Goal: Task Accomplishment & Management: Complete application form

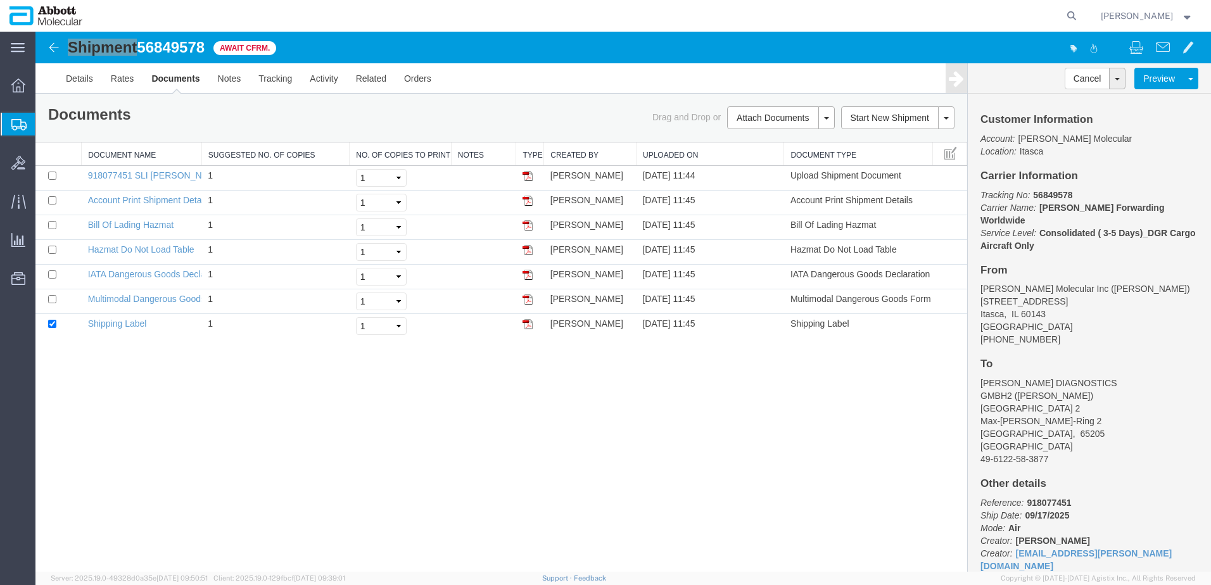
click at [0, 0] on span "Create from Template" at bounding box center [0, 0] width 0 height 0
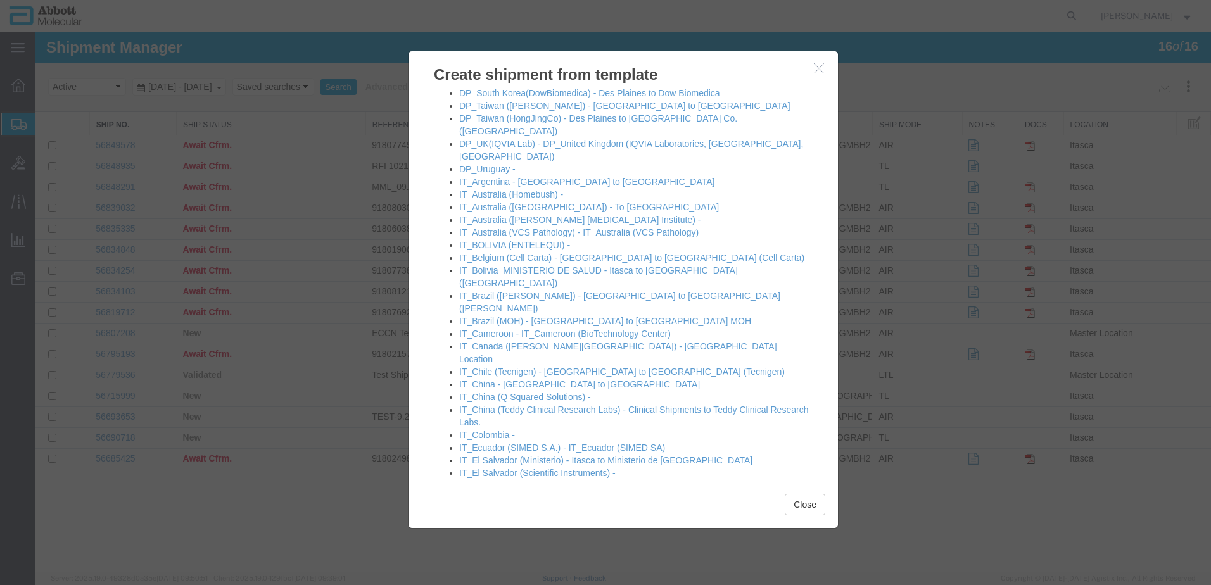
scroll to position [570, 0]
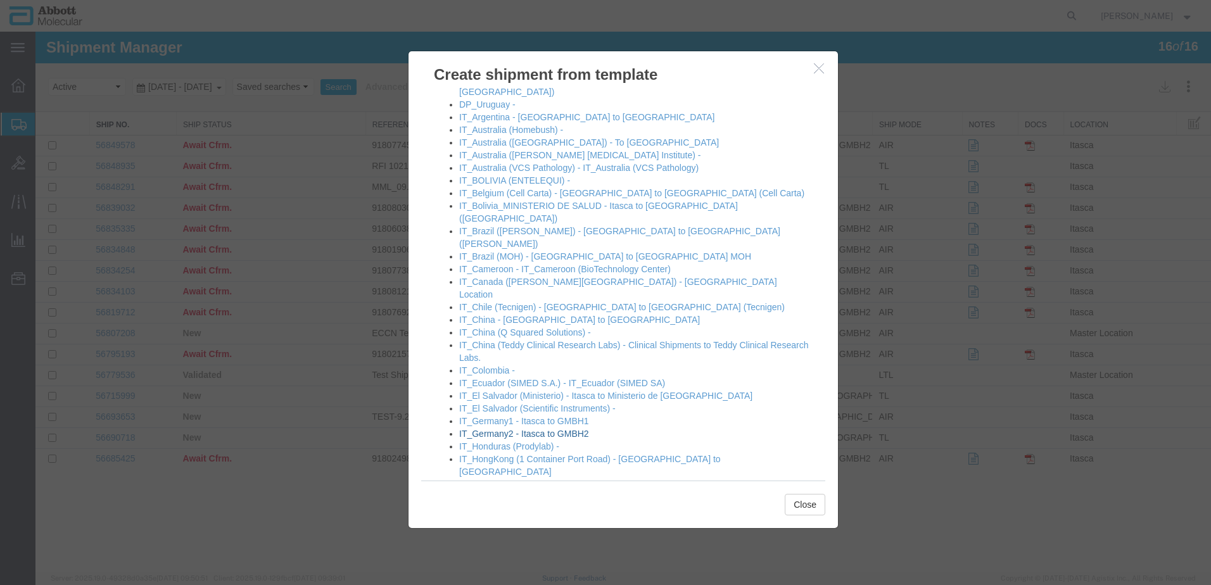
click at [493, 429] on link "IT_Germany2 - Itasca to GMBH2" at bounding box center [524, 434] width 130 height 10
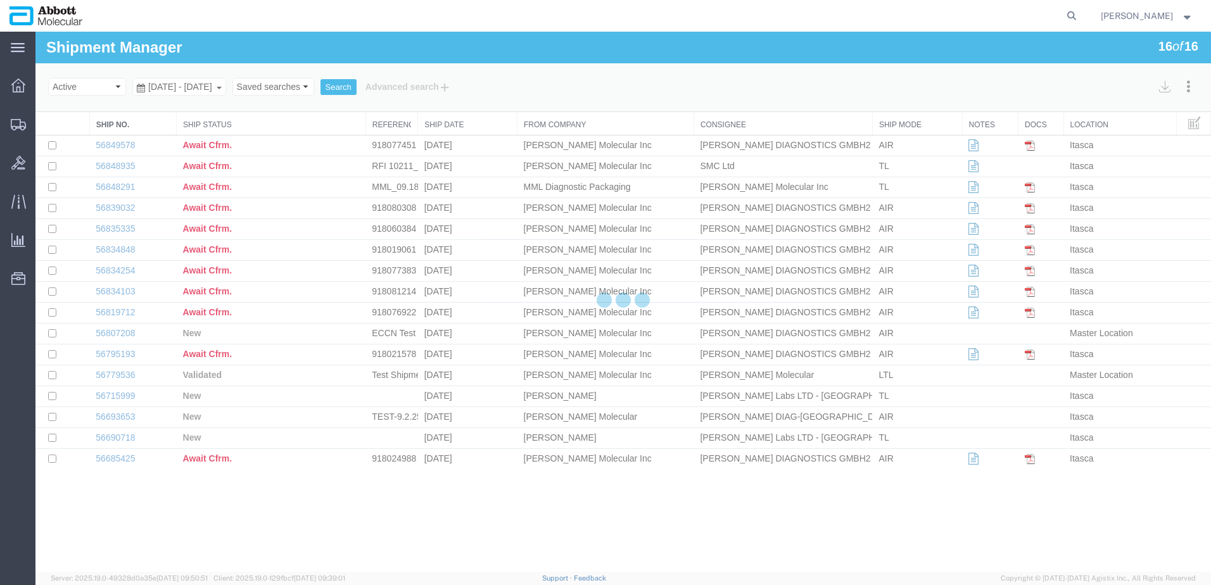
select select "48454"
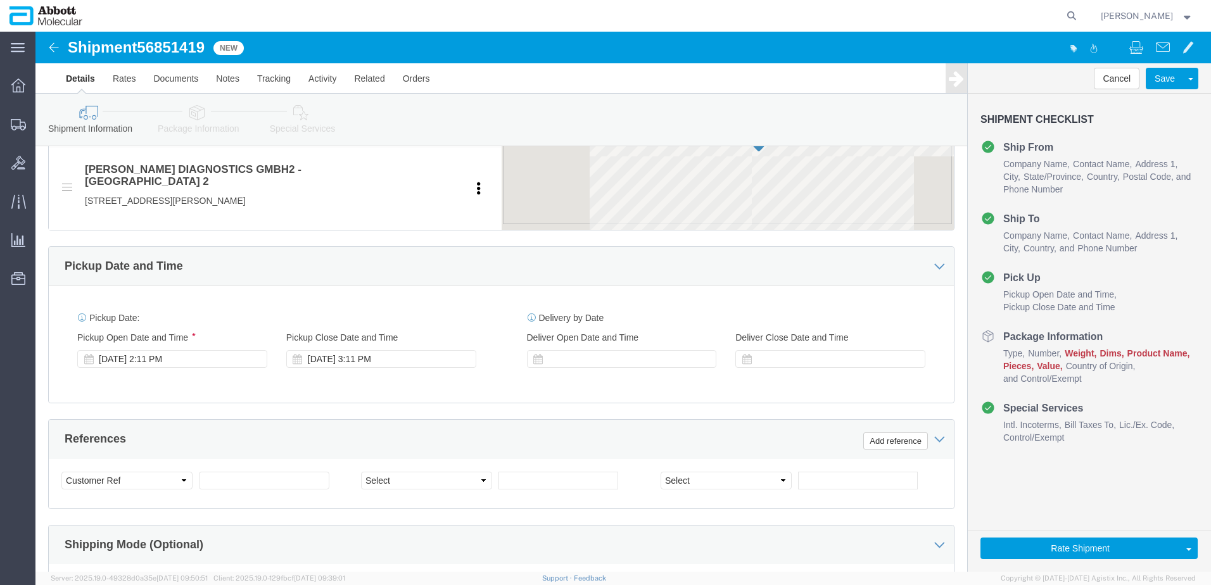
scroll to position [570, 0]
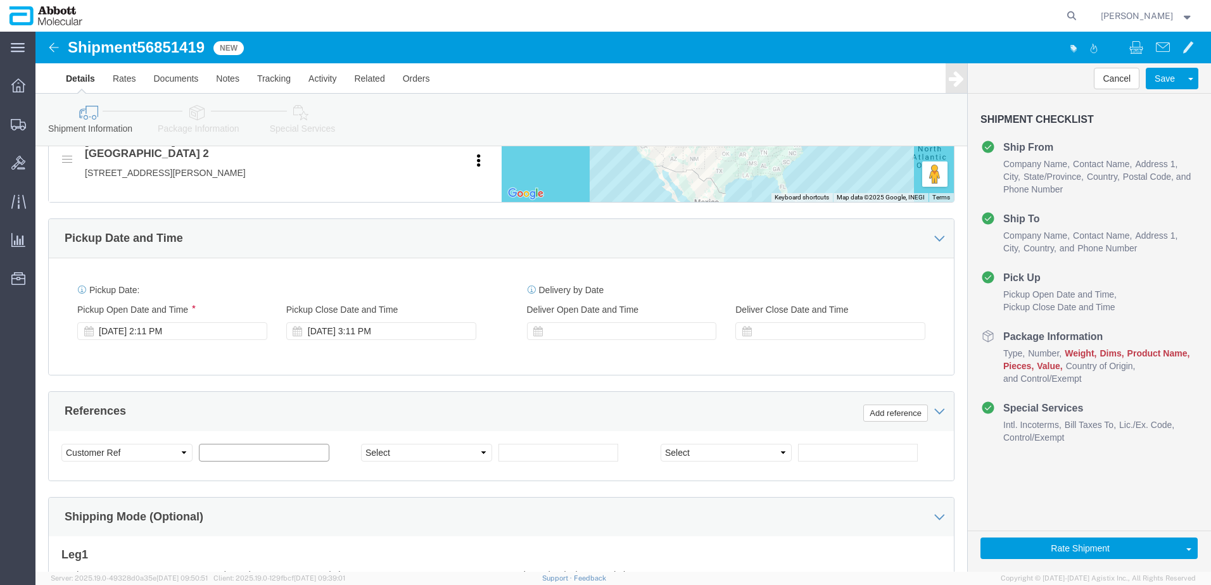
click input "text"
paste input "918062270"
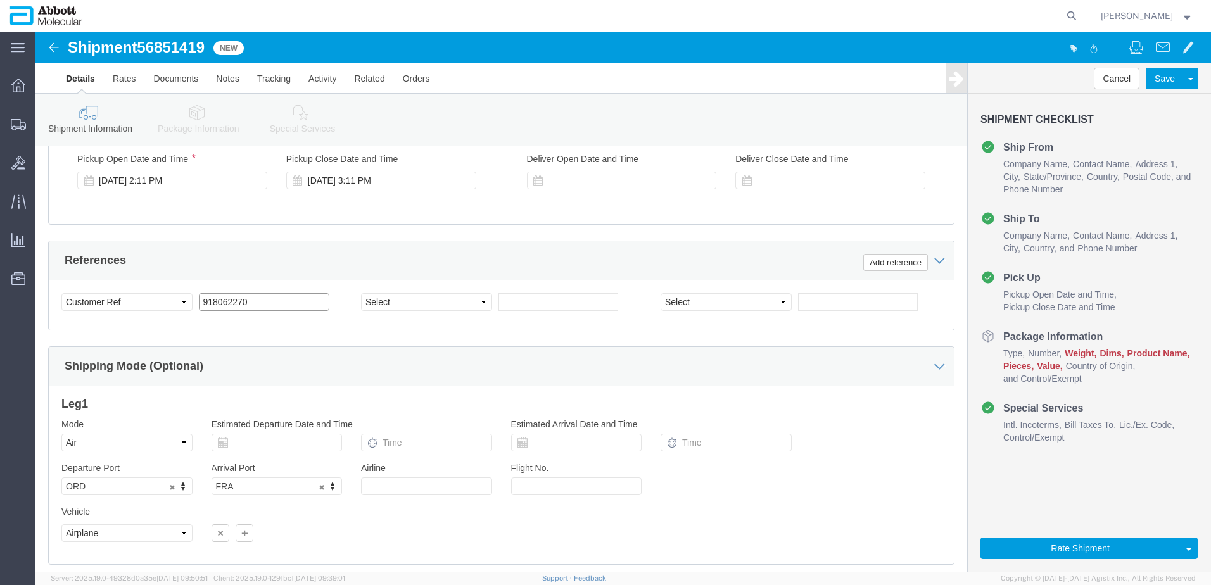
scroll to position [791, 0]
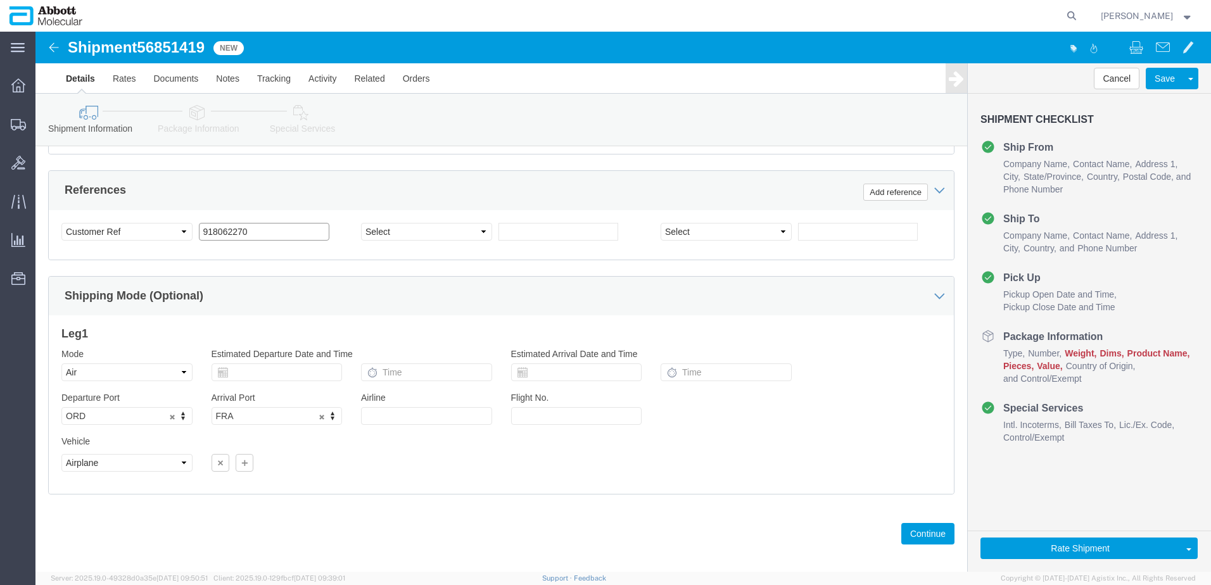
type input "918062270"
select select "INVOICE"
click input "text"
paste input "918089605"
type input "918089605"
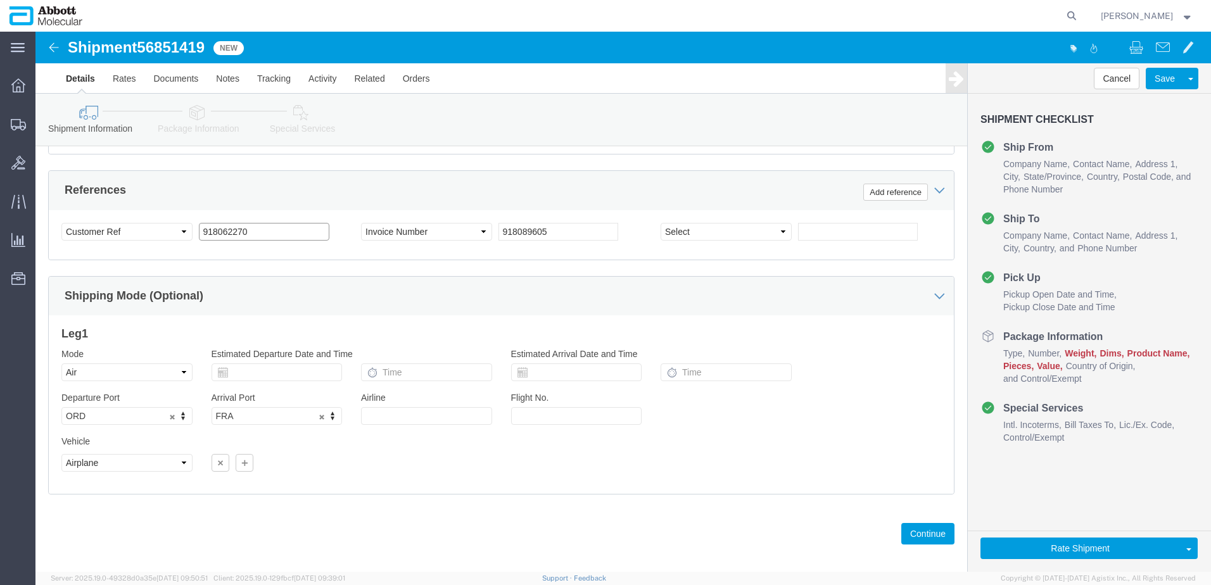
drag, startPoint x: 215, startPoint y: 186, endPoint x: 35, endPoint y: 211, distance: 181.7
click div "Select Account Type Activity ID Airline Appointment Number ASN Batch Request # …"
click button "Continue"
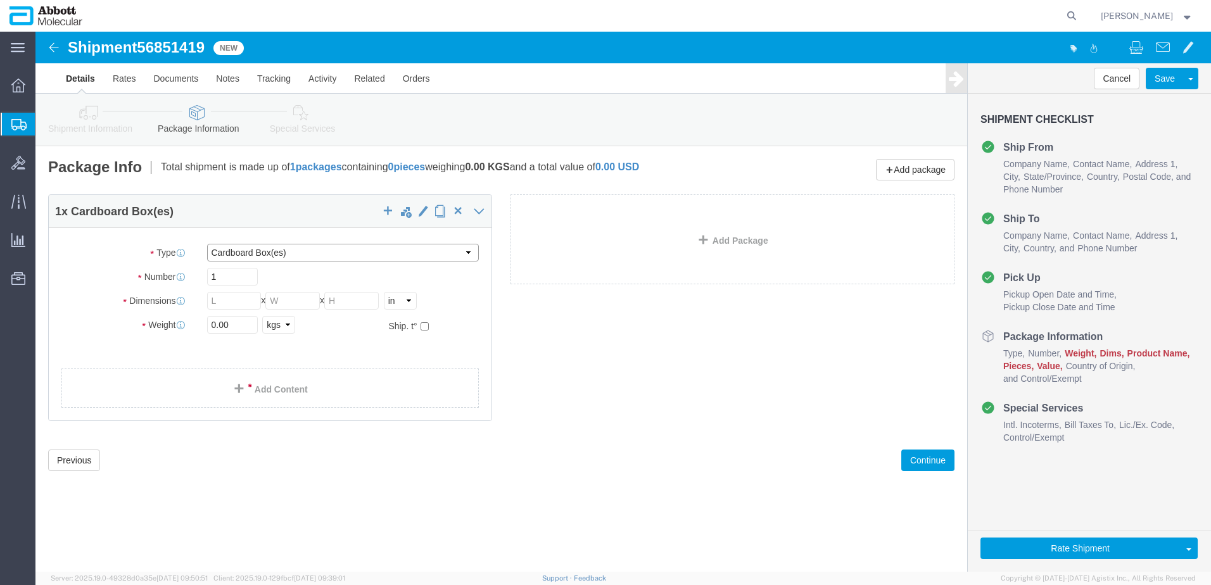
click select "Select Box (B) Box (C) Box (D) Cardboard Box(es) Crate (Instrument) Crate(s) En…"
select select "PSST"
click select "Select Box (B) Box (C) Box (D) Cardboard Box(es) Crate (Instrument) Crate(s) En…"
click input "text"
type input "48"
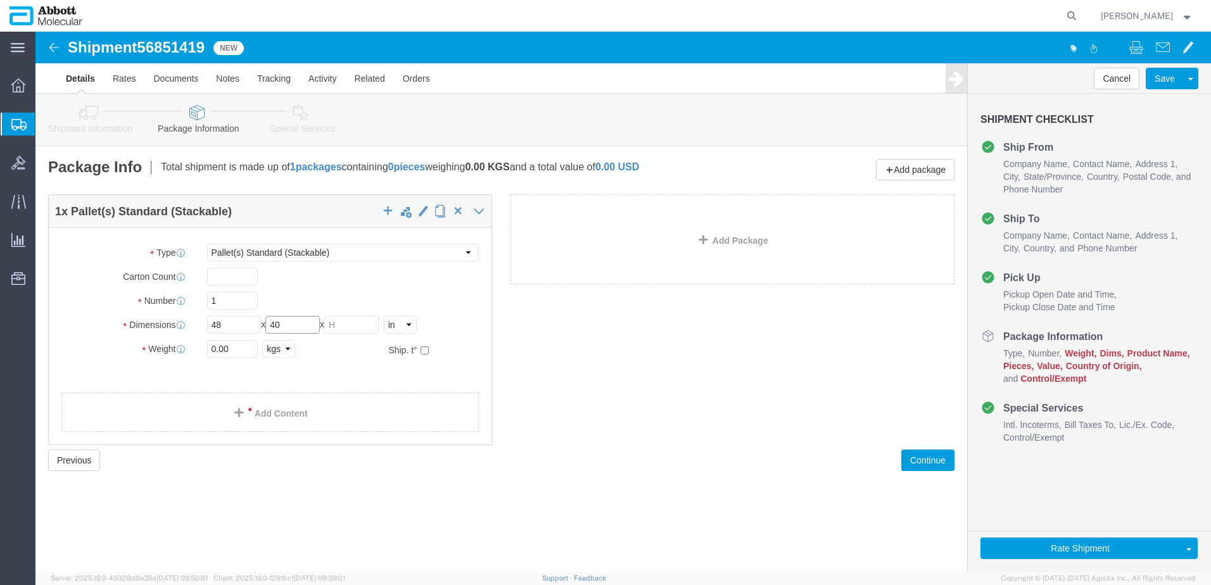
type input "40"
type input "38"
type input "131"
click input "checkbox"
checkbox input "true"
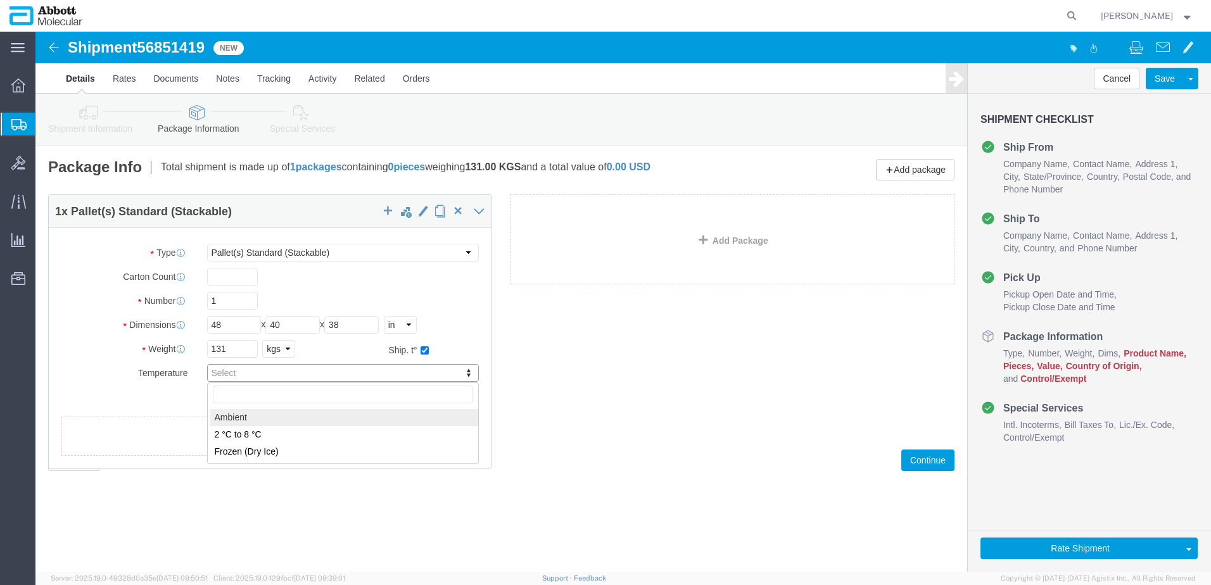
type input "AMBIENT"
click link "Add Content"
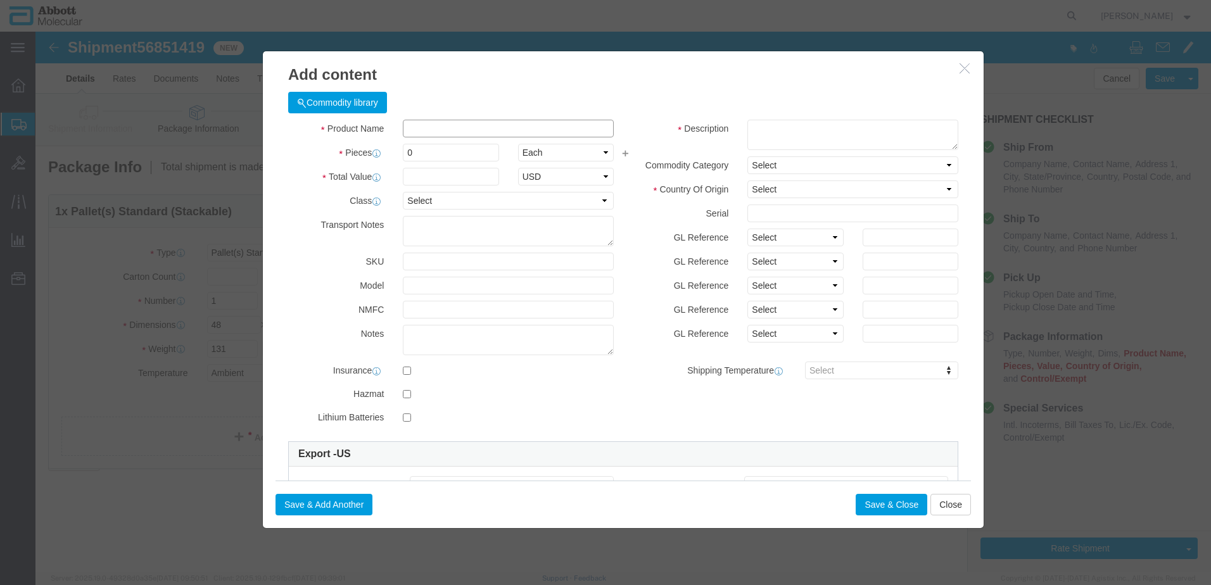
click input "text"
type input "[PHONE_NUMBER]"
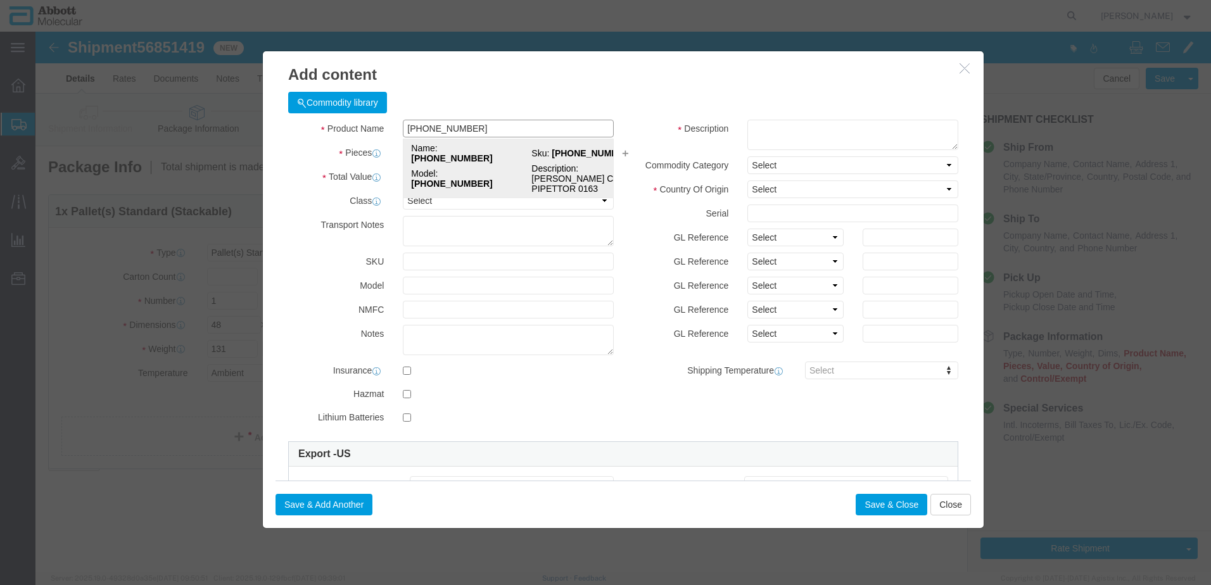
click strong "[PHONE_NUMBER]"
type input "1"
select select "USD"
select select "US"
type input "9027905995"
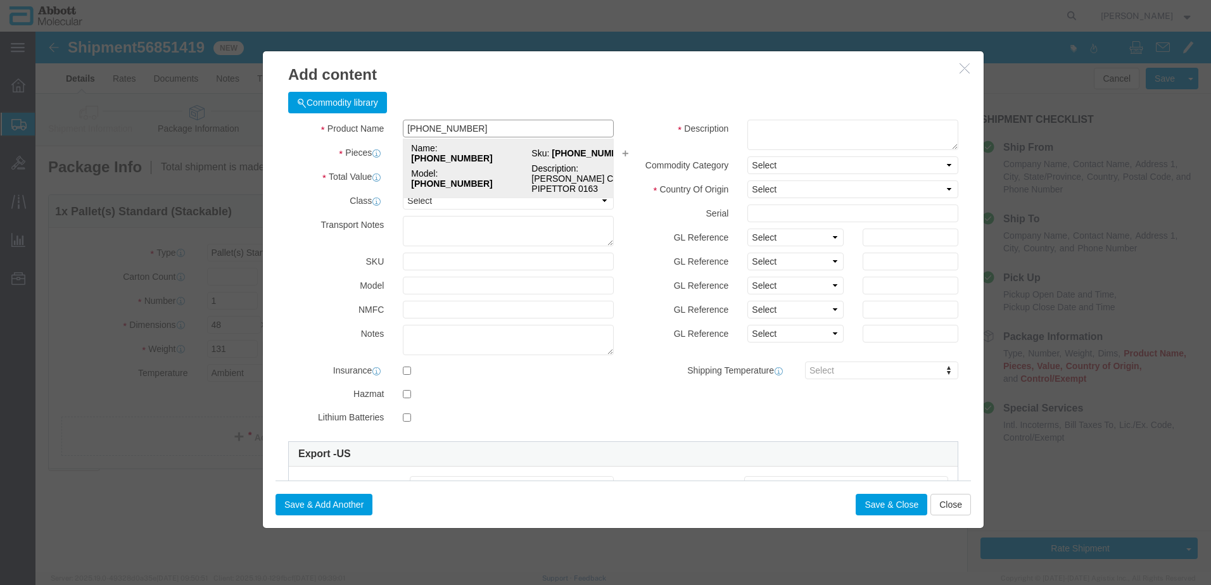
type input "EAR99"
select select "BIS"
type input "[PHONE_NUMBER]"
type textarea "[PERSON_NAME] CO-RE PIPETTOR 0163"
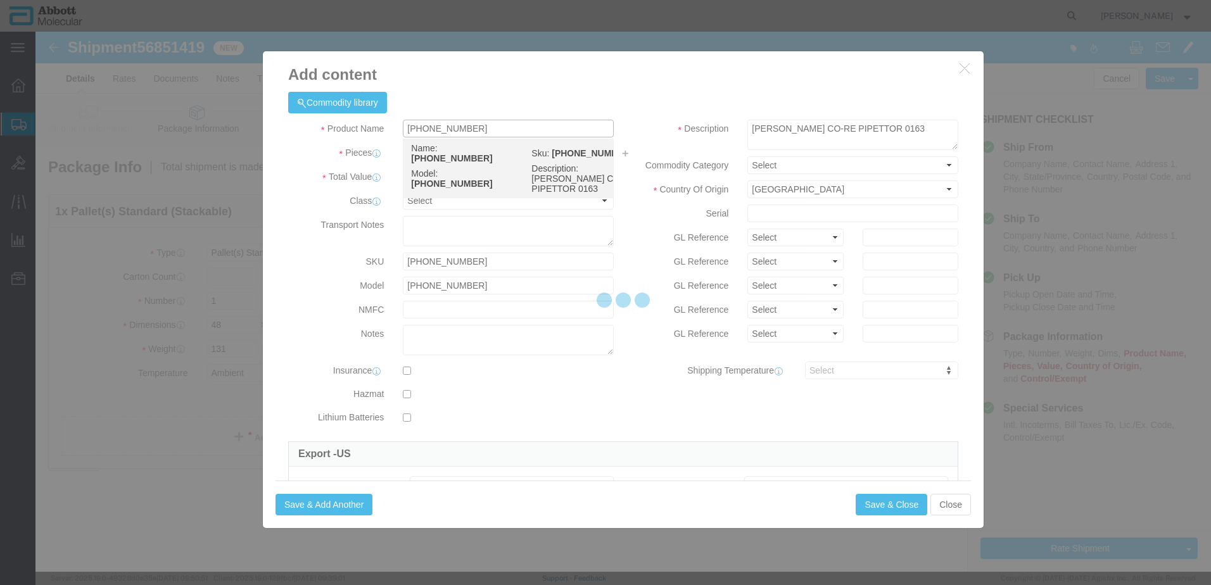
select select "NLR"
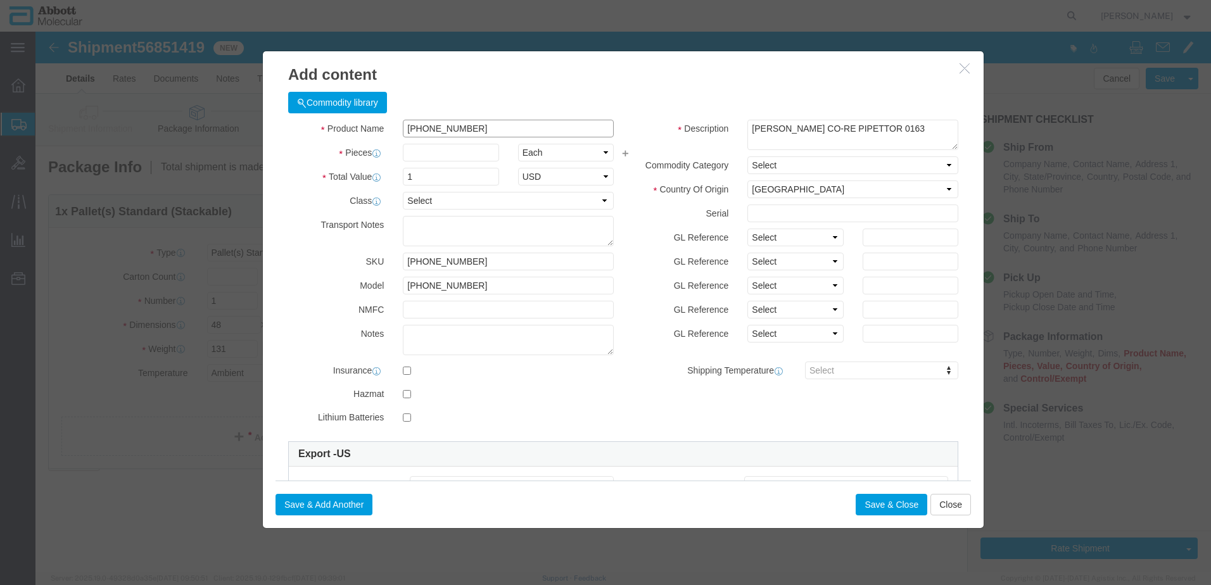
type input "[PHONE_NUMBER]"
type input "3"
click select "Select Account Type Activity ID Airline Appointment Number ASN Batch Number Bil…"
select select "BATCH_NUMBER"
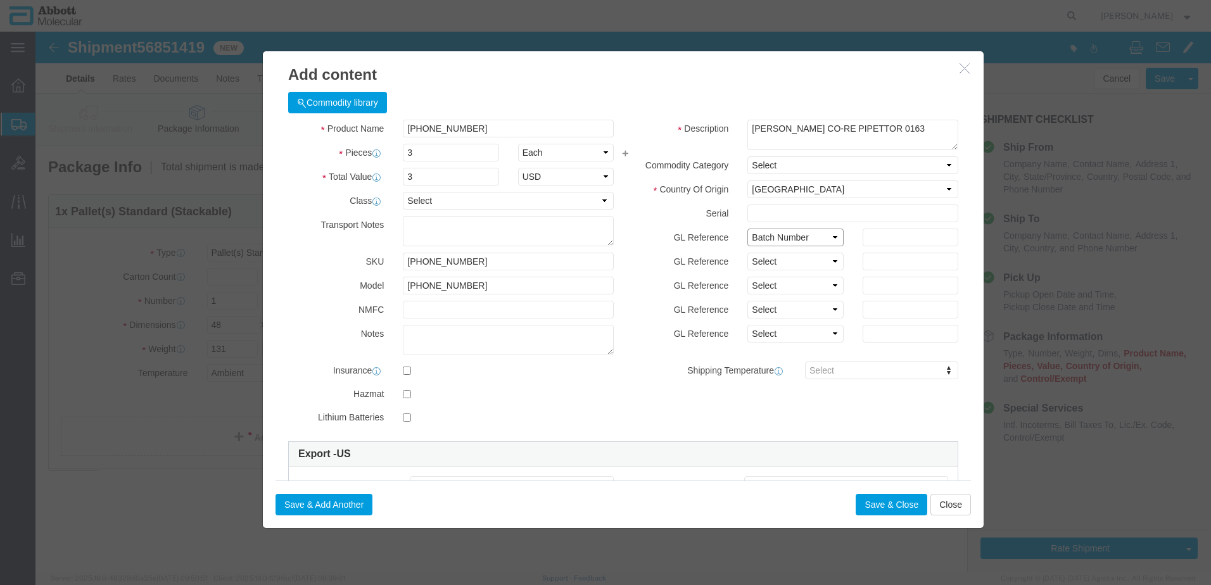
click select "Select Account Type Activity ID Airline Appointment Number ASN Batch Number Bil…"
type input "5376"
select select "BATCH_NUMBER"
type input "5379"
select select "BATCH_NUMBER"
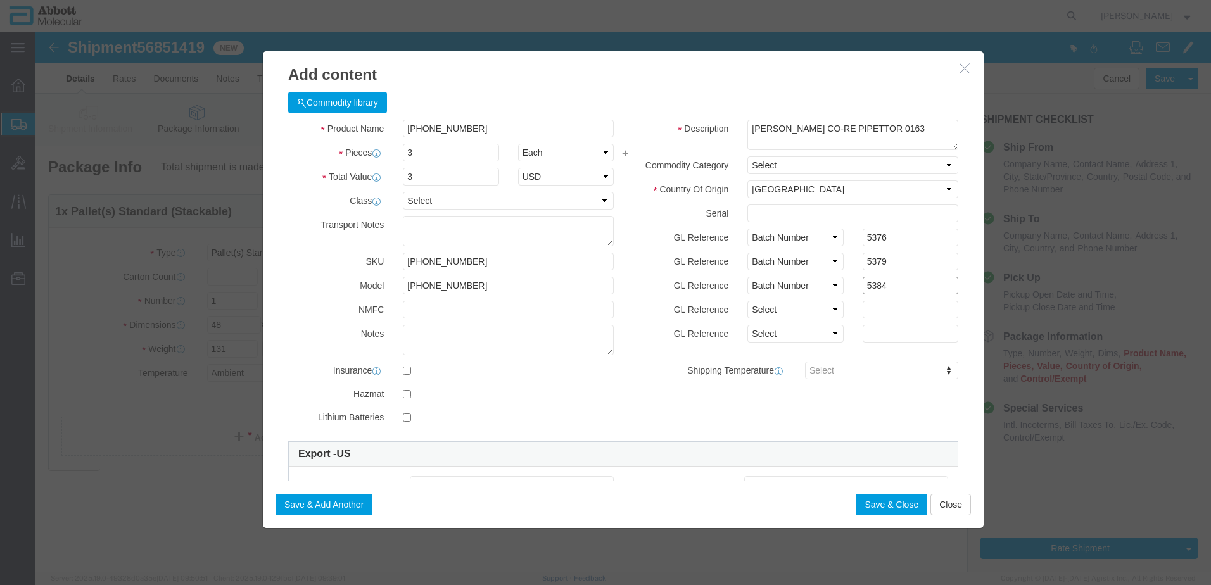
type input "5384"
click button "Save & Add Another"
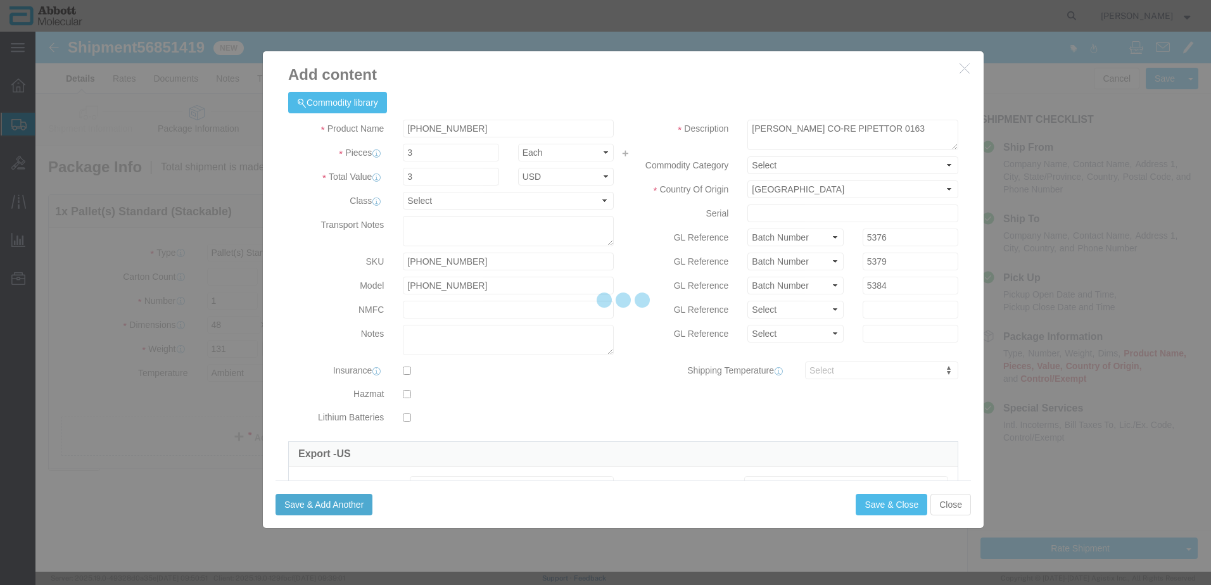
select select "EA"
select select
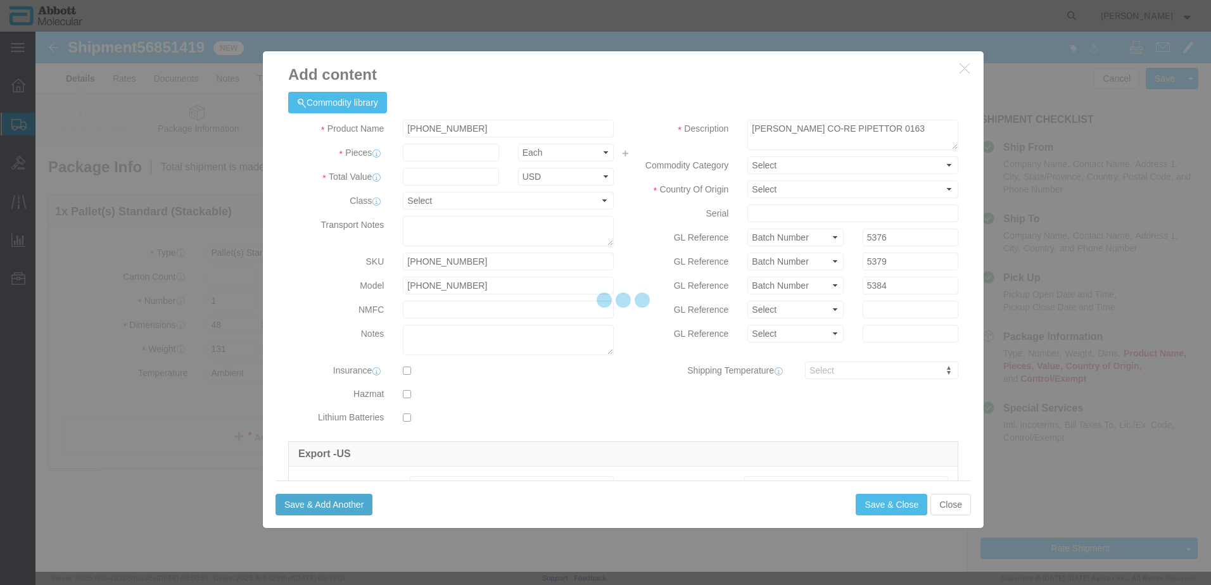
select select
select select "USD"
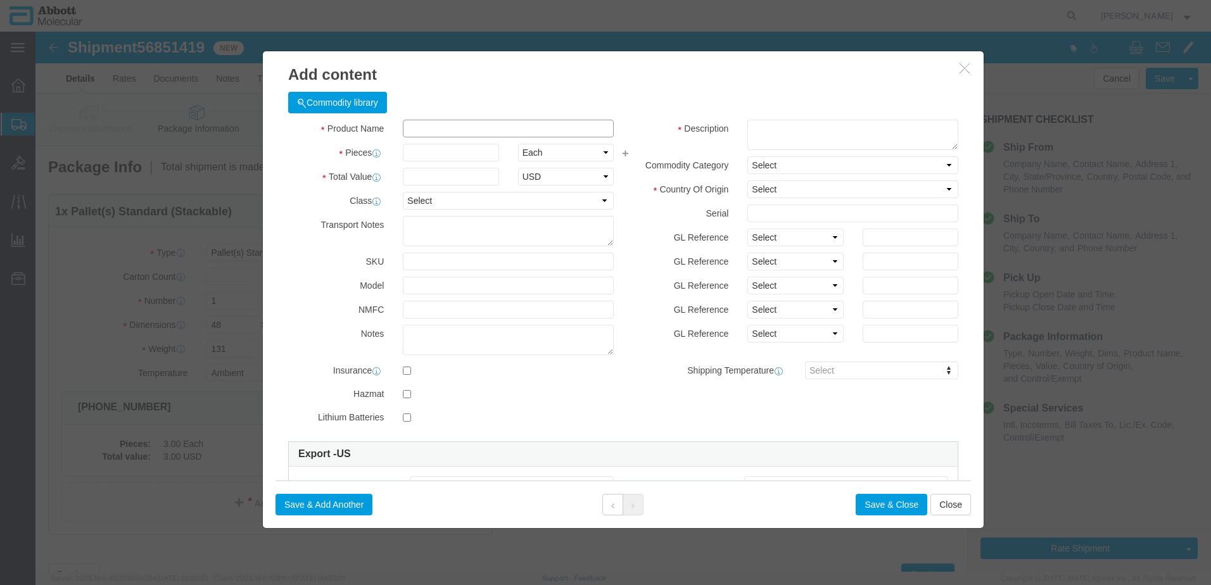
click input "text"
type input "[PHONE_NUMBER]"
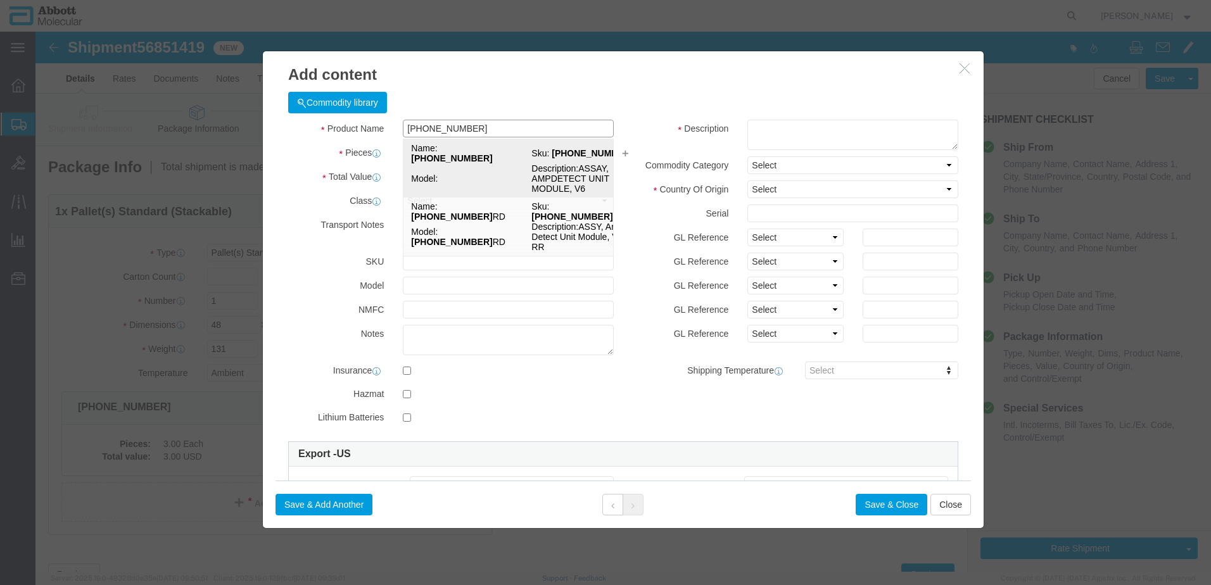
click td "Model:"
type input "1"
select select "US"
type input "9027905995"
select select "BIS"
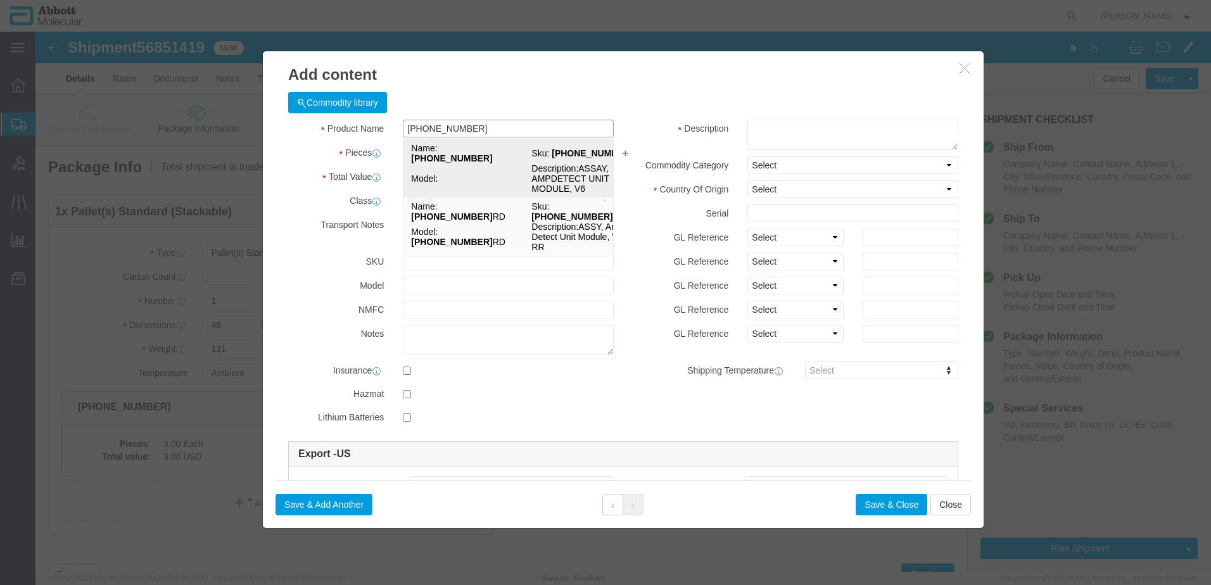
type input "[PHONE_NUMBER]"
type textarea "ASSAY, AMPDETECT UNIT MODULE, V6"
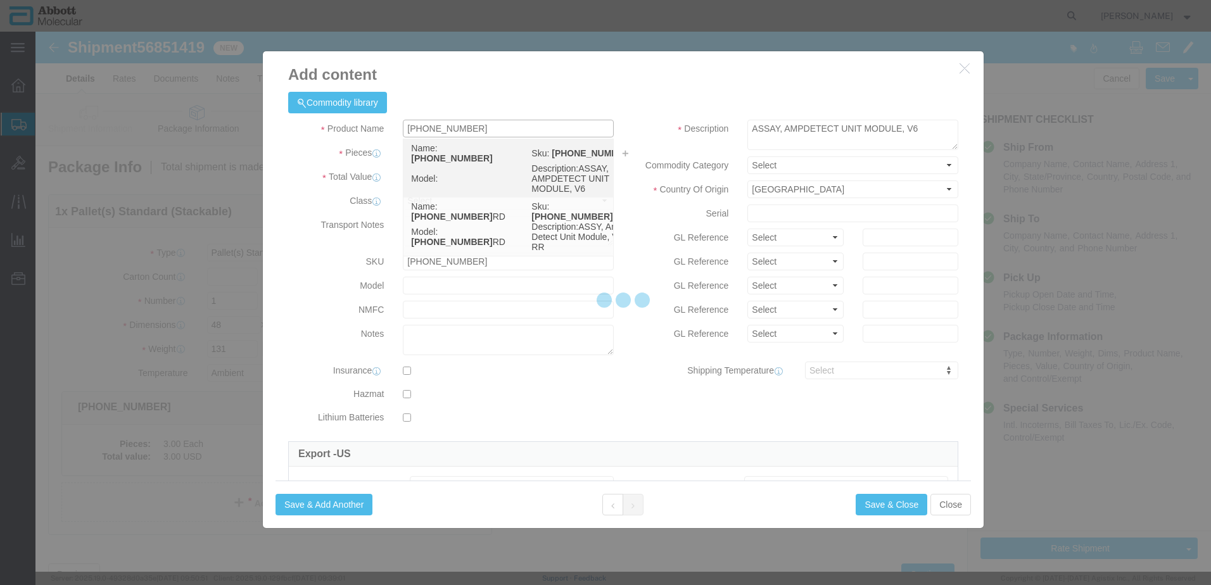
select select "NLR"
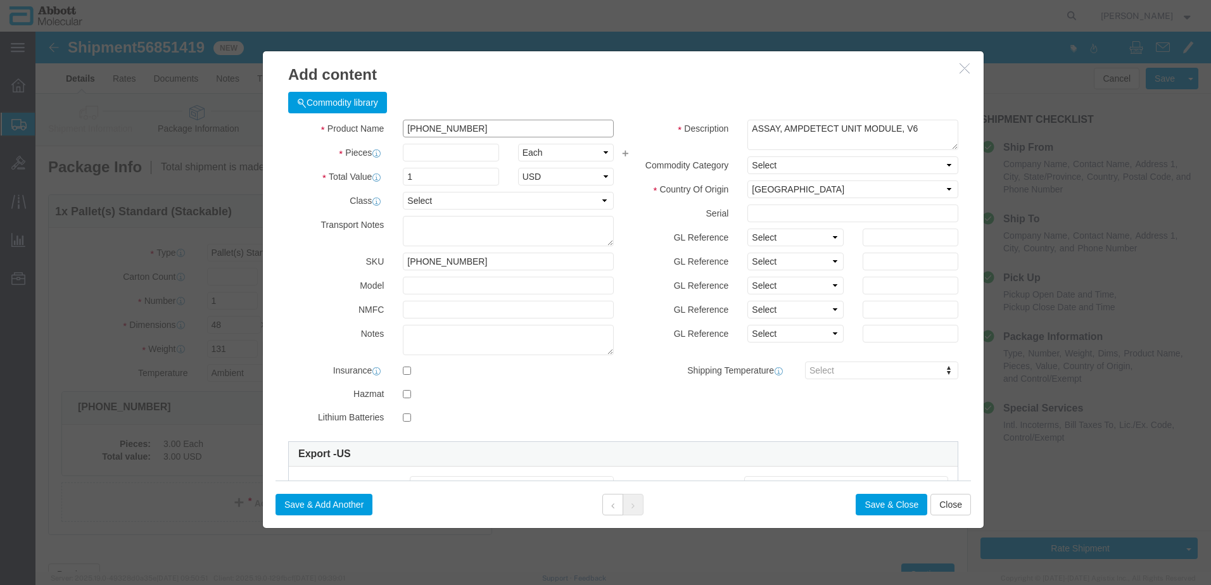
type input "[PHONE_NUMBER]"
type input "4"
drag, startPoint x: 768, startPoint y: 200, endPoint x: 760, endPoint y: 216, distance: 18.4
click select "Select Account Type Activity ID Airline Appointment Number ASN Batch Number Bil…"
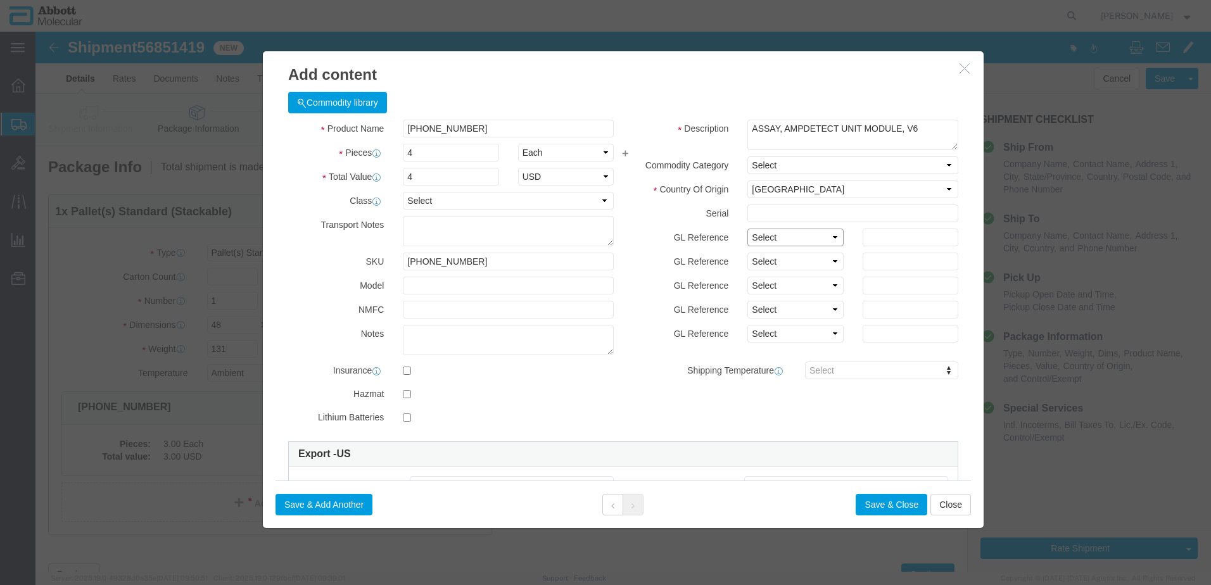
select select "BATCH_NUMBER"
click select "Select Account Type Activity ID Airline Appointment Number ASN Batch Number Bil…"
type input "AMP07101"
select select "BATCH_NUMBER"
paste input "AMP07101"
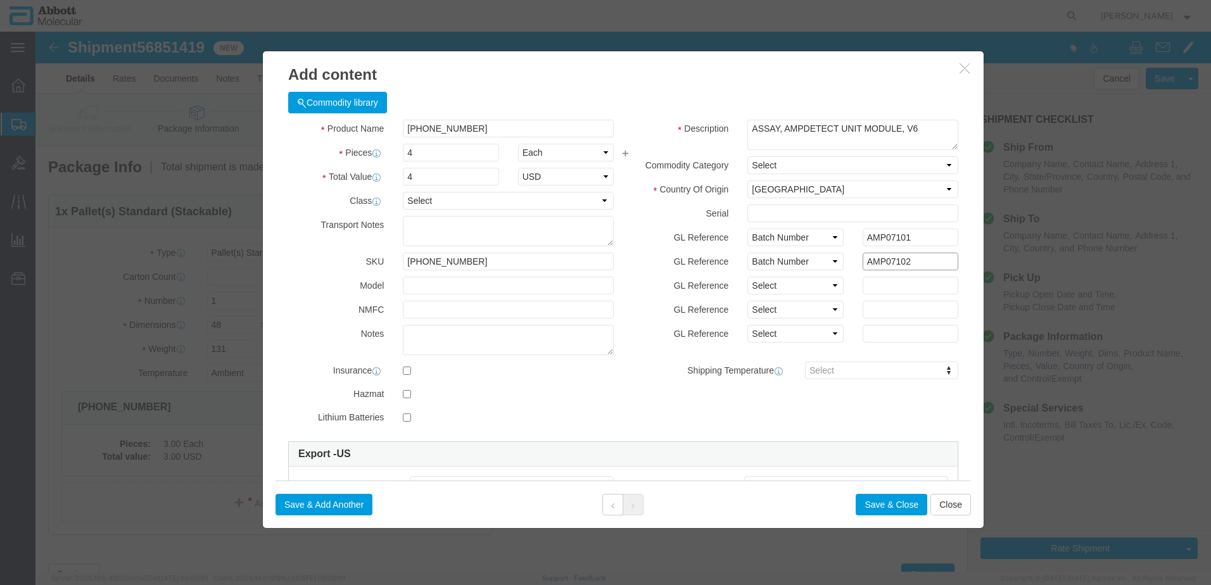
type input "AMP07102"
select select "BATCH_NUMBER"
paste input "AMP07101"
type input "AMP07103"
select select "BATCH_NUMBER"
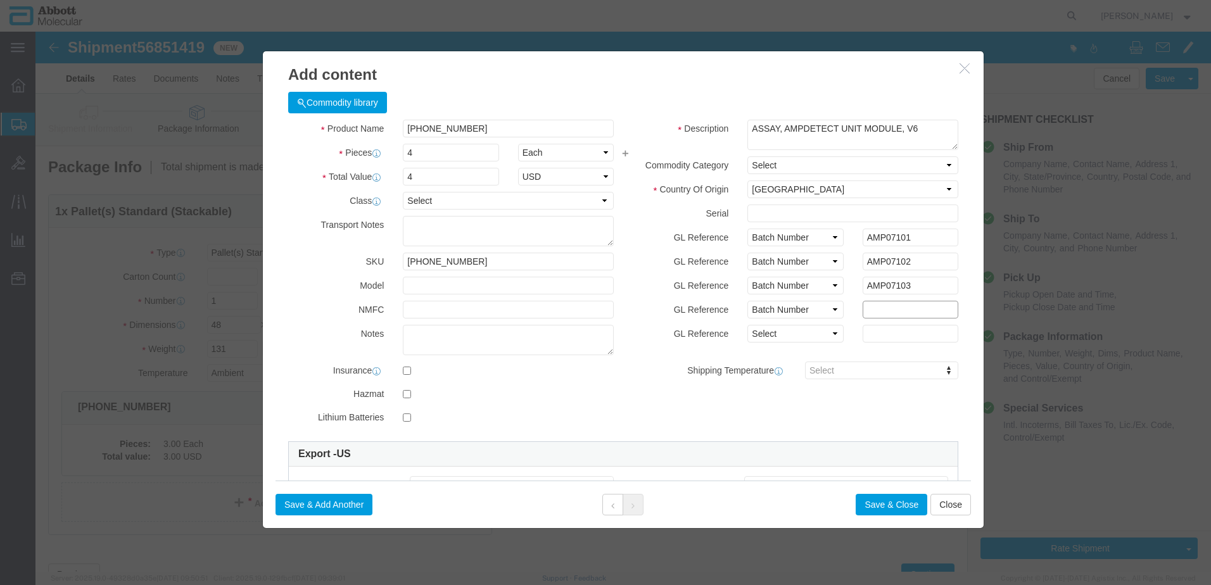
paste input "AMP07101"
type input "AMP07104"
click button "Save & Close"
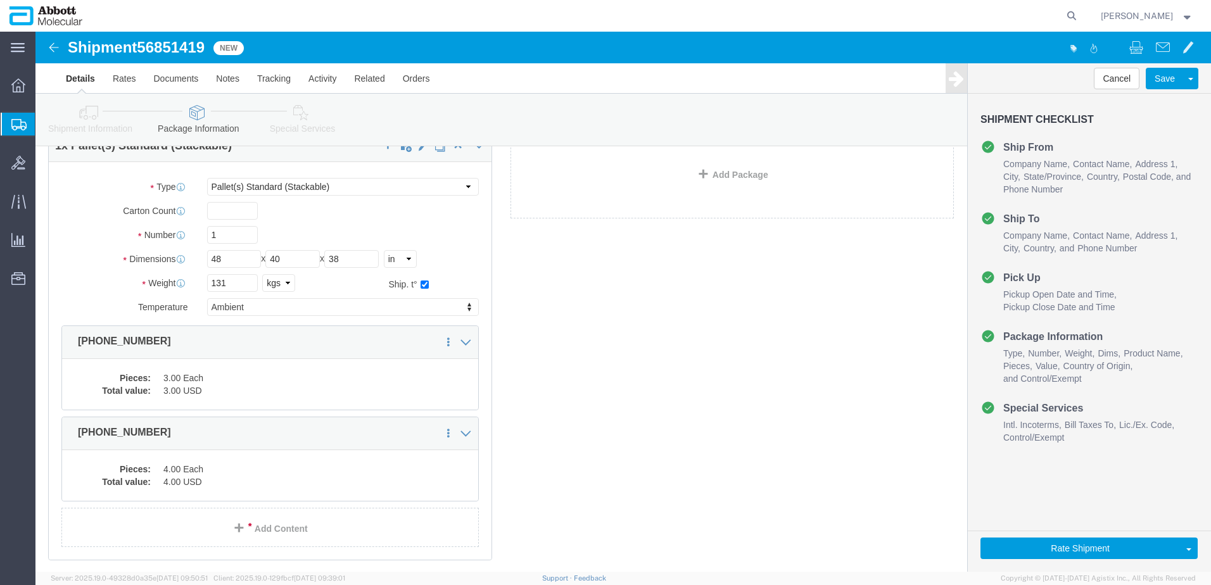
scroll to position [143, 0]
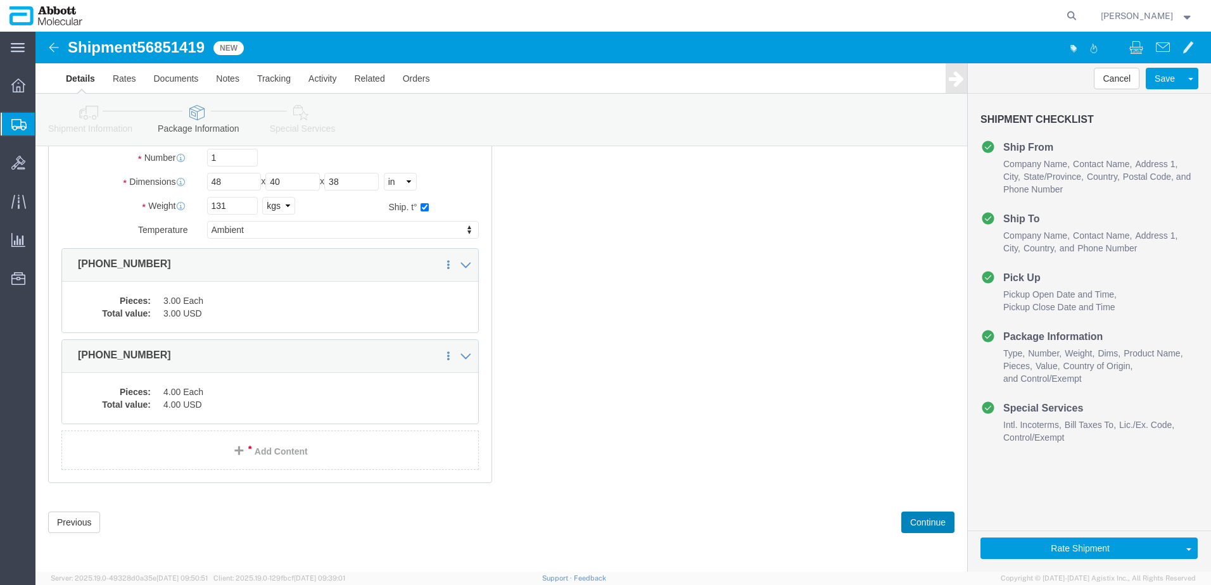
drag, startPoint x: 885, startPoint y: 489, endPoint x: 537, endPoint y: 434, distance: 352.1
click button "Continue"
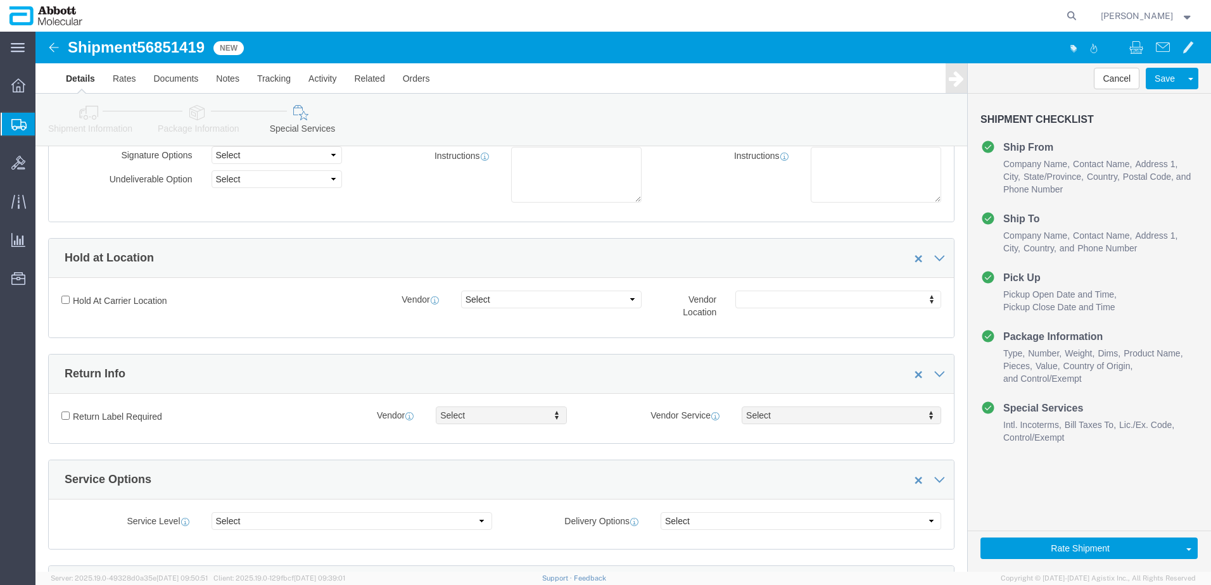
scroll to position [1906, 0]
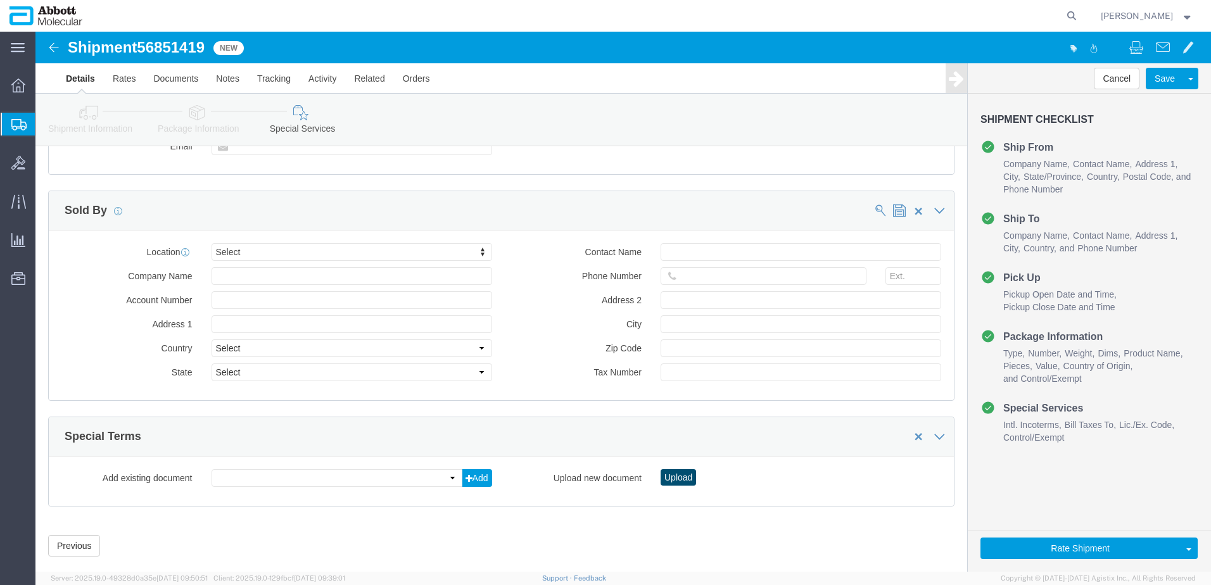
click button "Upload"
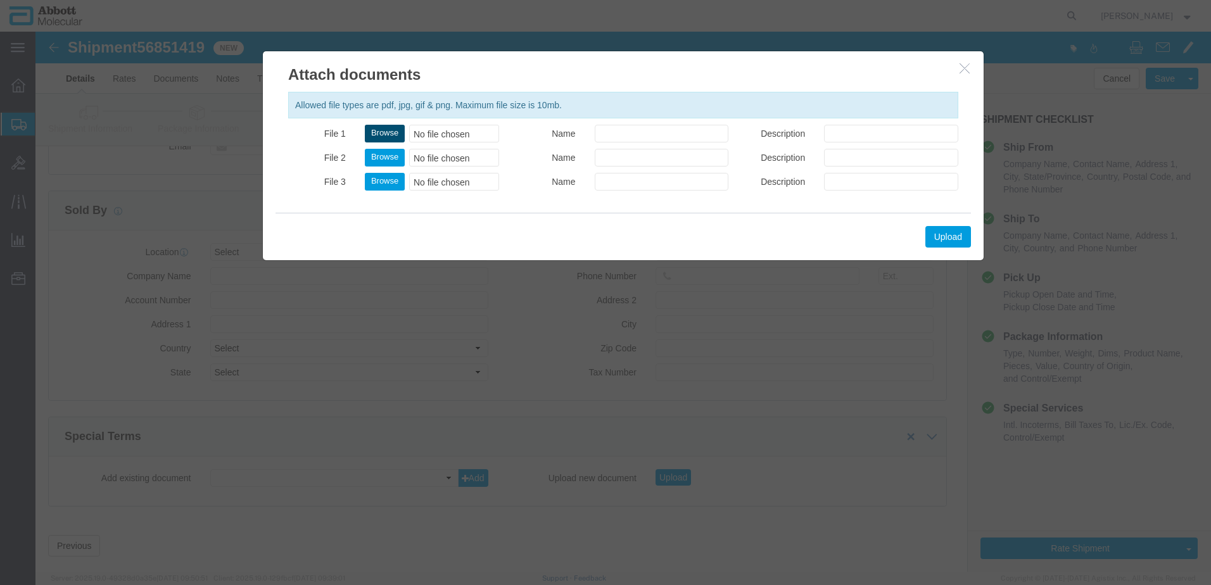
click button "Browse"
type input "C:\fakepath\918062270 SLI [PERSON_NAME].pdf"
click button "Upload"
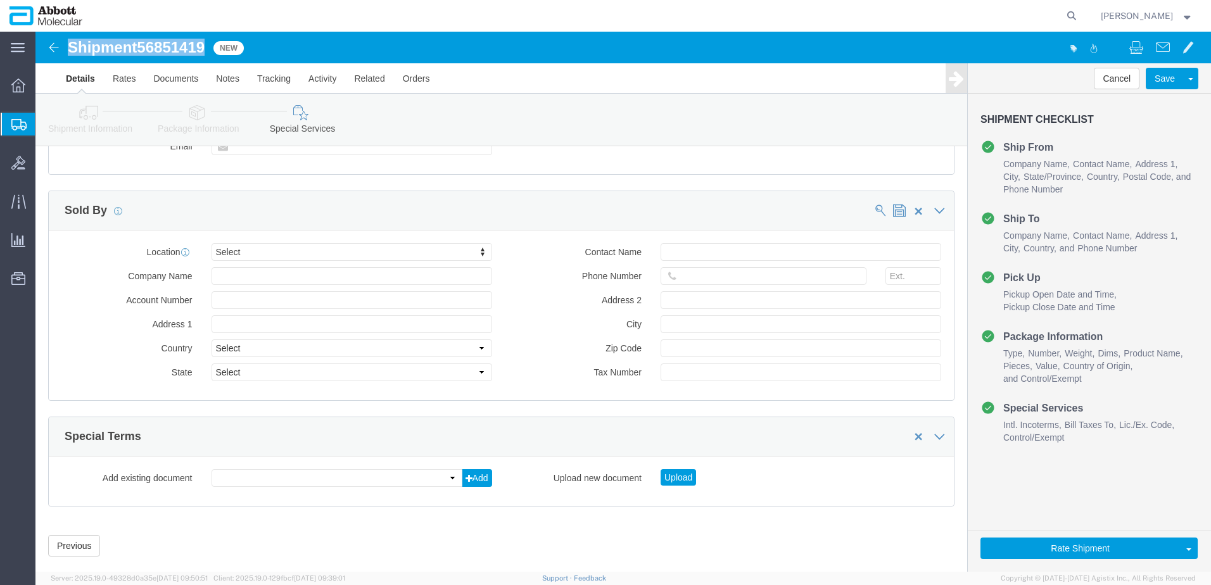
drag, startPoint x: 34, startPoint y: 18, endPoint x: 170, endPoint y: 25, distance: 136.3
click div "Shipment 56851419 New"
copy h1 "Shipment 56851419"
click button "Rate Shipment"
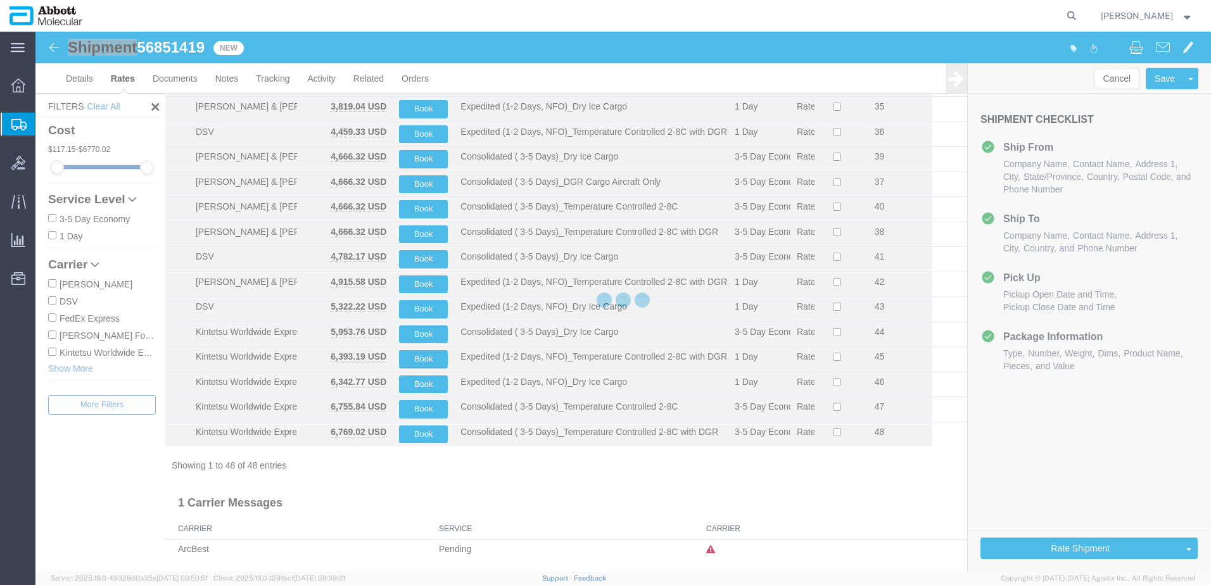
scroll to position [897, 0]
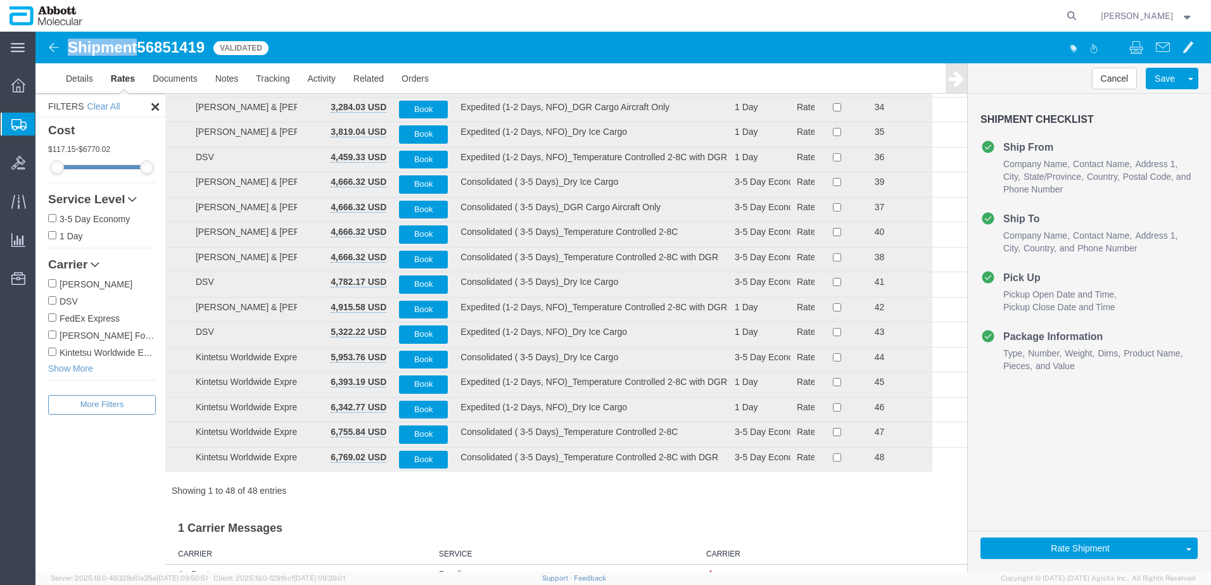
drag, startPoint x: 51, startPoint y: 334, endPoint x: 82, endPoint y: 330, distance: 30.7
click at [51, 334] on input "[PERSON_NAME] Forwarding Worldwide" at bounding box center [52, 335] width 8 height 8
checkbox input "true"
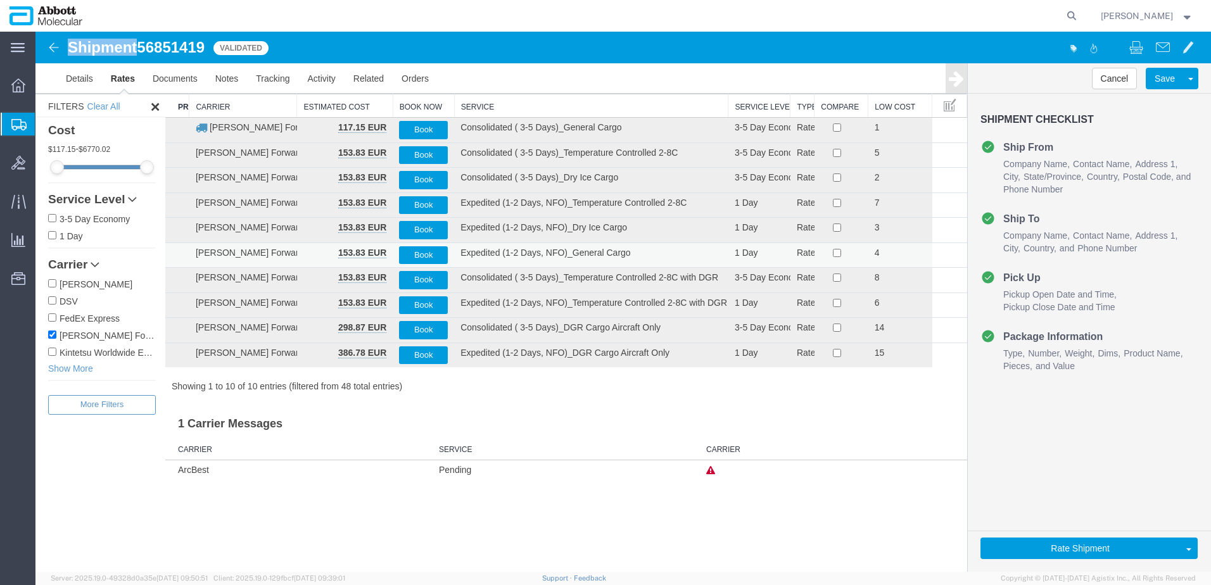
scroll to position [0, 0]
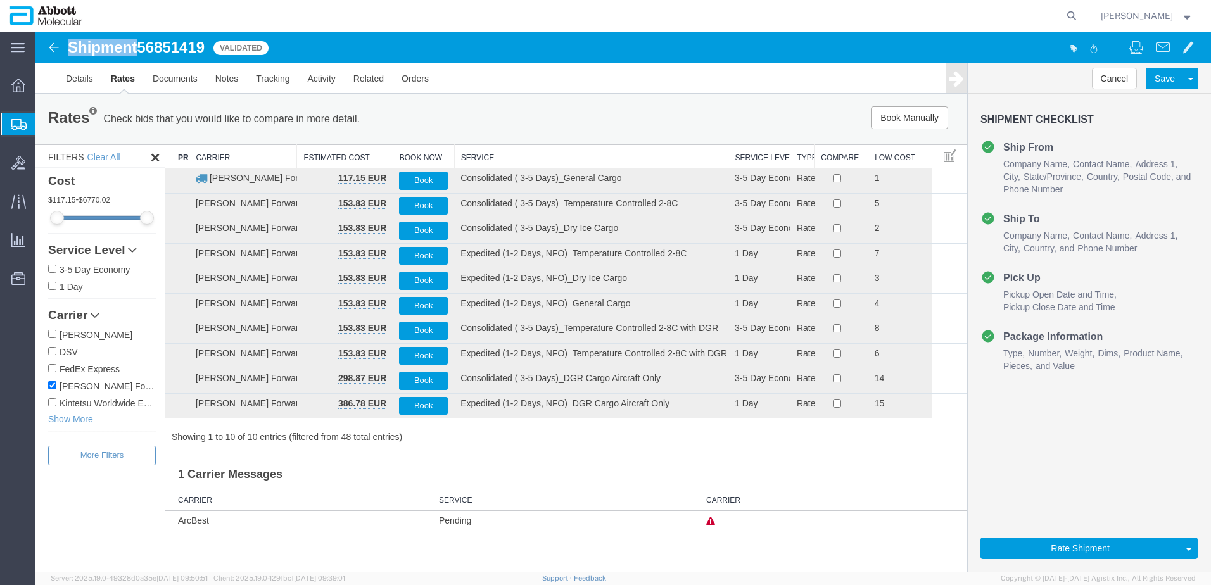
click at [478, 158] on th "Service" at bounding box center [591, 156] width 274 height 23
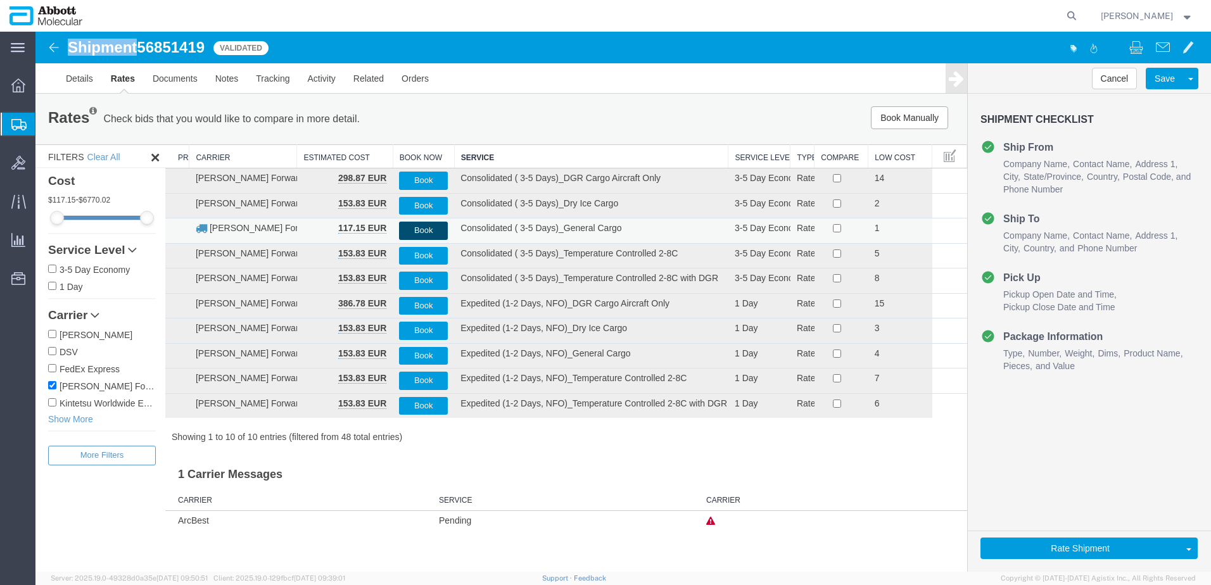
click at [417, 231] on button "Book" at bounding box center [423, 231] width 49 height 18
